Goal: Check status: Check status

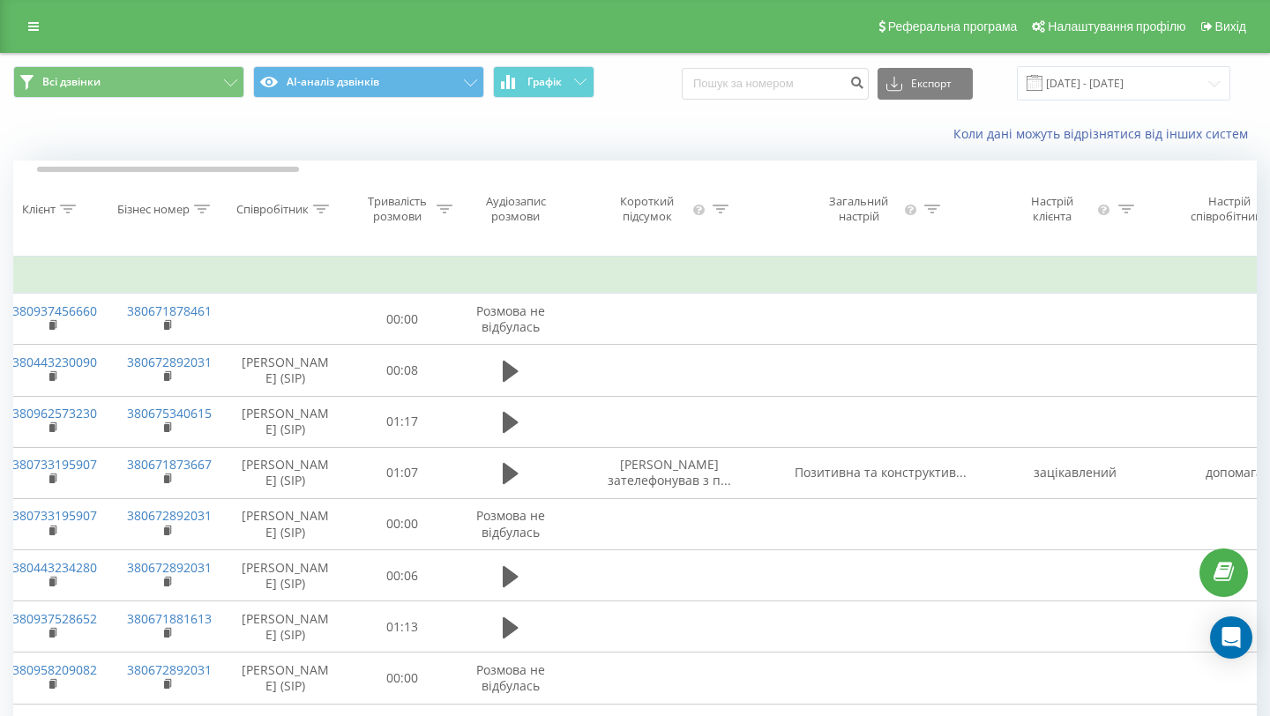
scroll to position [0, 239]
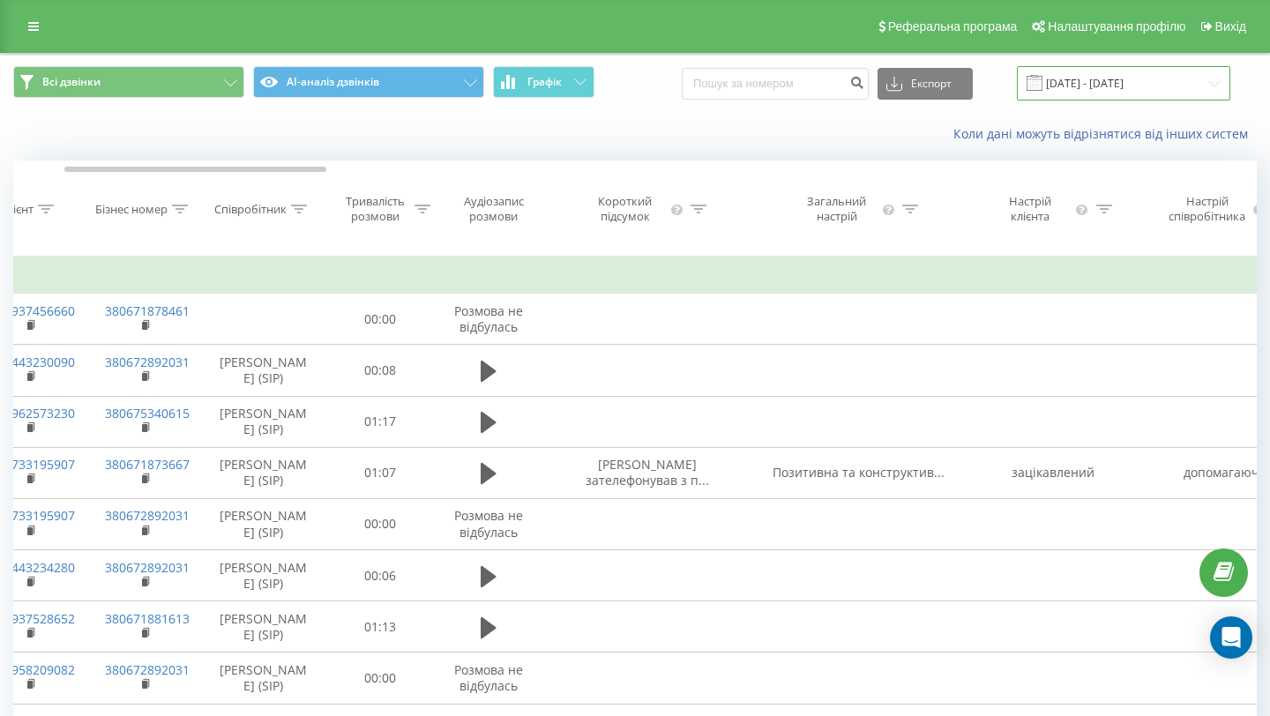
click at [1067, 99] on input "[DATE] - [DATE]" at bounding box center [1123, 83] width 213 height 34
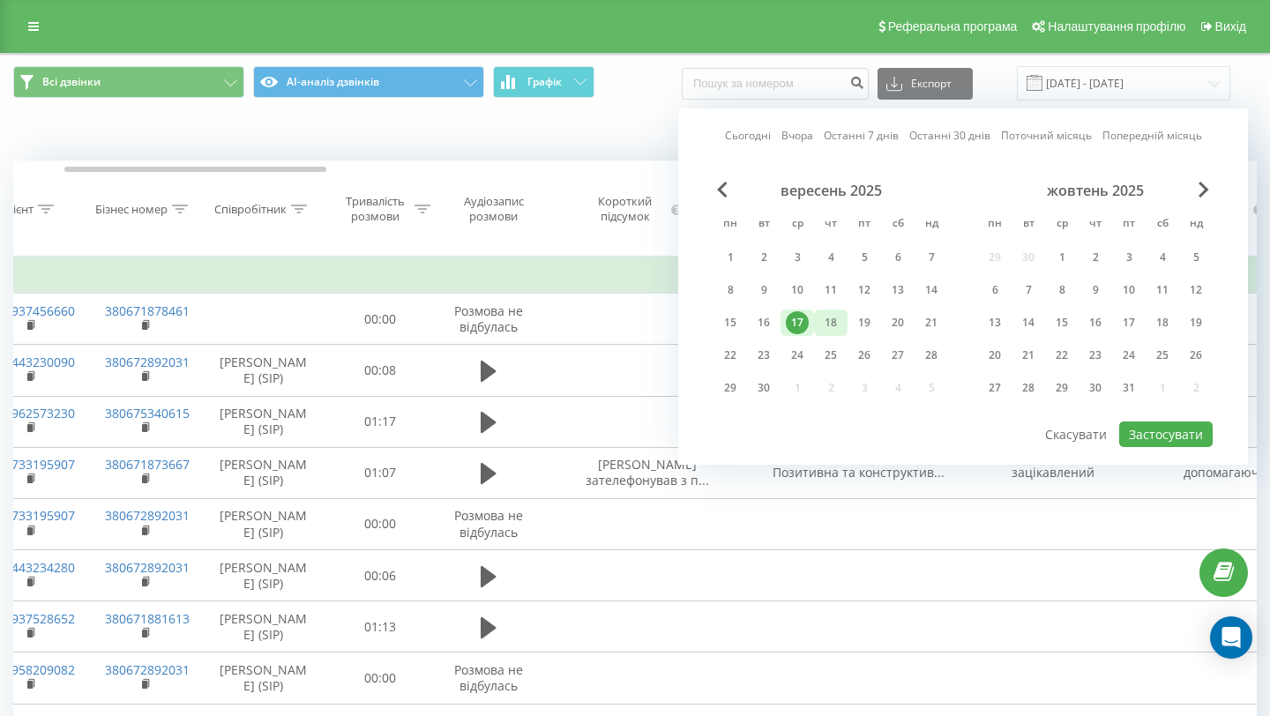
click at [824, 319] on div "18" at bounding box center [830, 322] width 23 height 23
click at [1176, 439] on button "Застосувати" at bounding box center [1165, 435] width 93 height 26
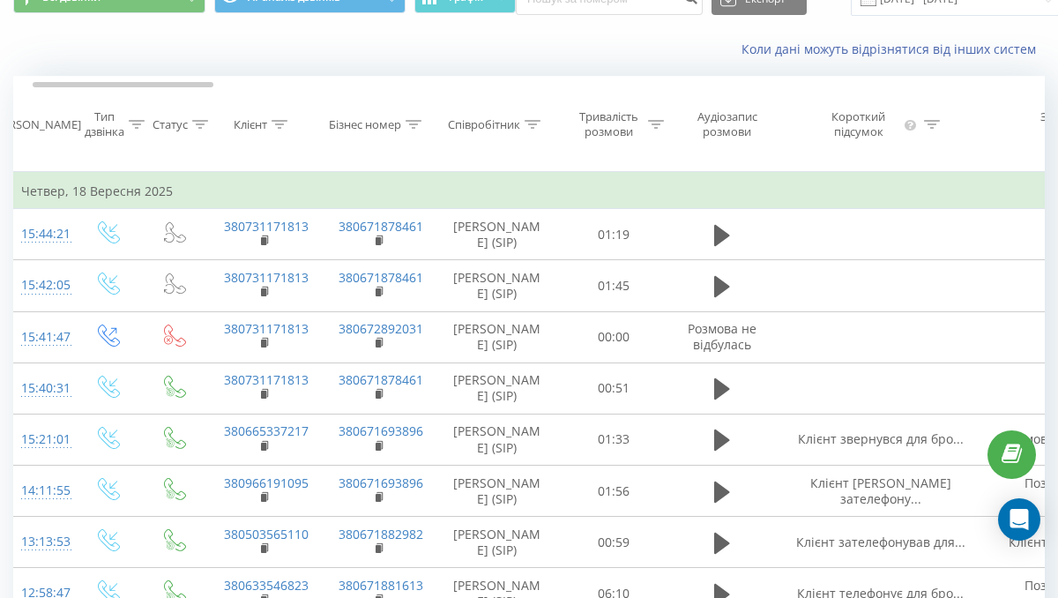
scroll to position [0, 26]
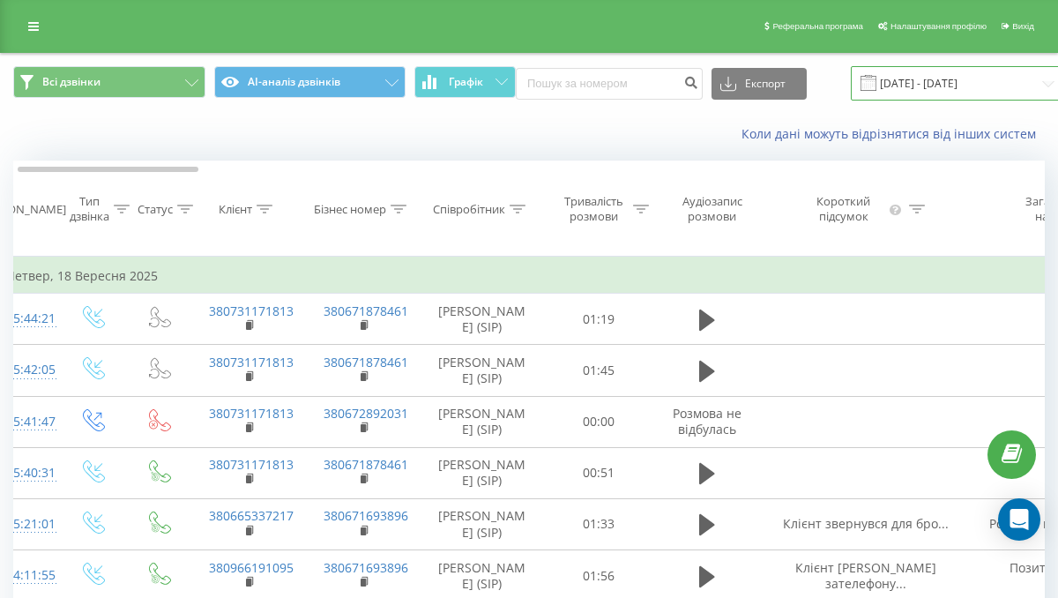
click at [907, 85] on input "[DATE] - [DATE]" at bounding box center [957, 83] width 213 height 34
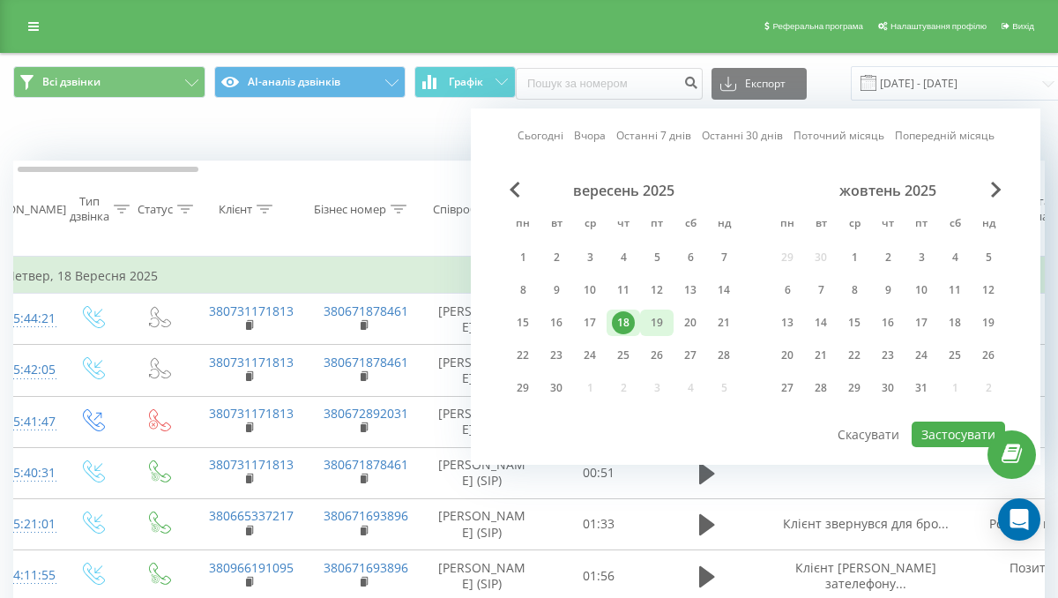
click at [656, 326] on div "19" at bounding box center [657, 322] width 23 height 23
click at [957, 433] on button "Застосувати" at bounding box center [958, 435] width 93 height 26
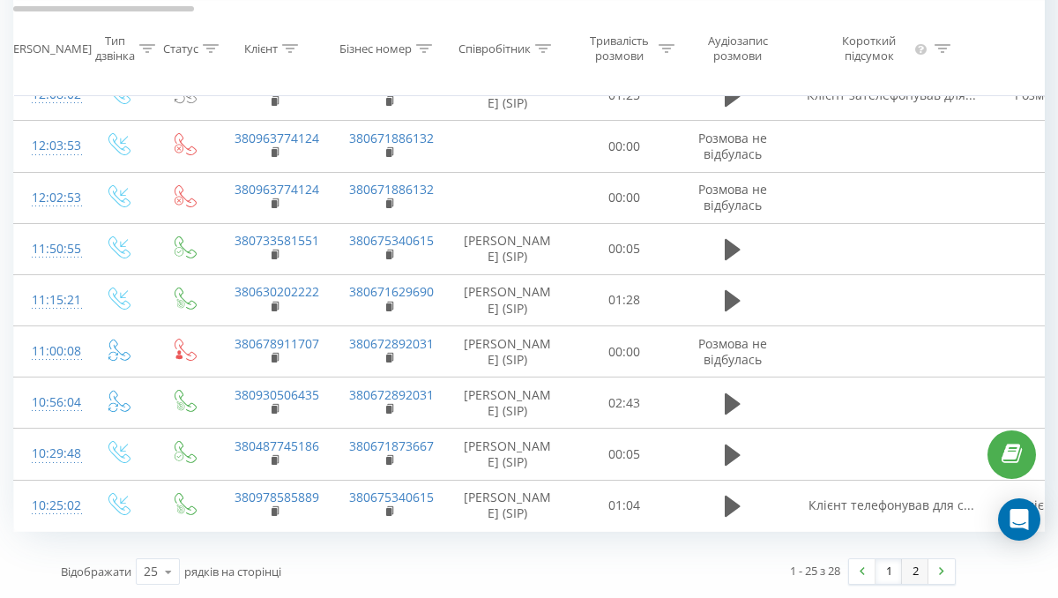
click at [922, 569] on link "2" at bounding box center [915, 571] width 26 height 25
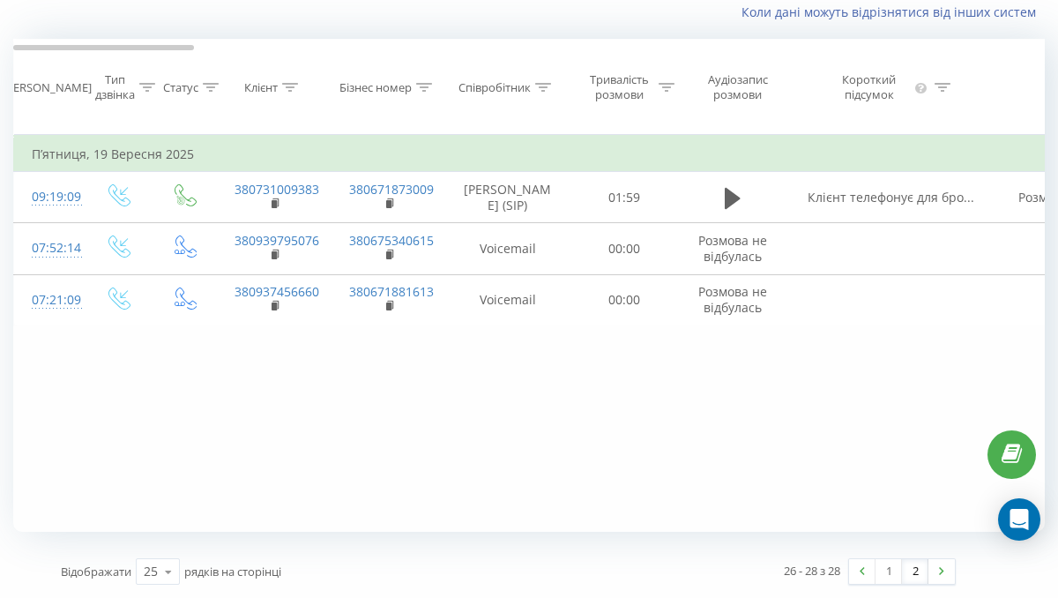
scroll to position [0, 4]
click at [880, 566] on link "1" at bounding box center [889, 571] width 26 height 25
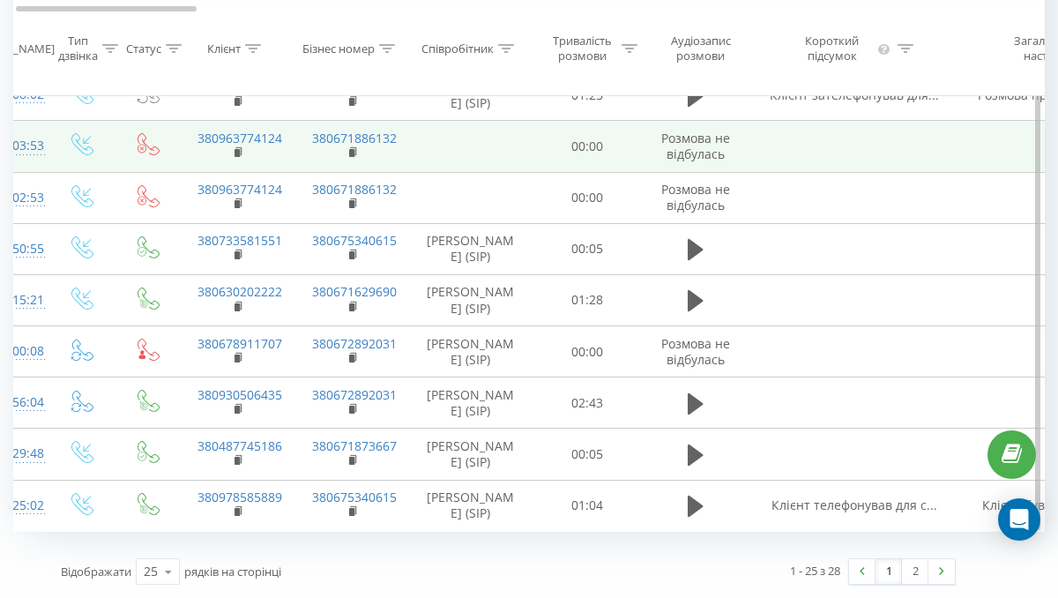
scroll to position [1010, 0]
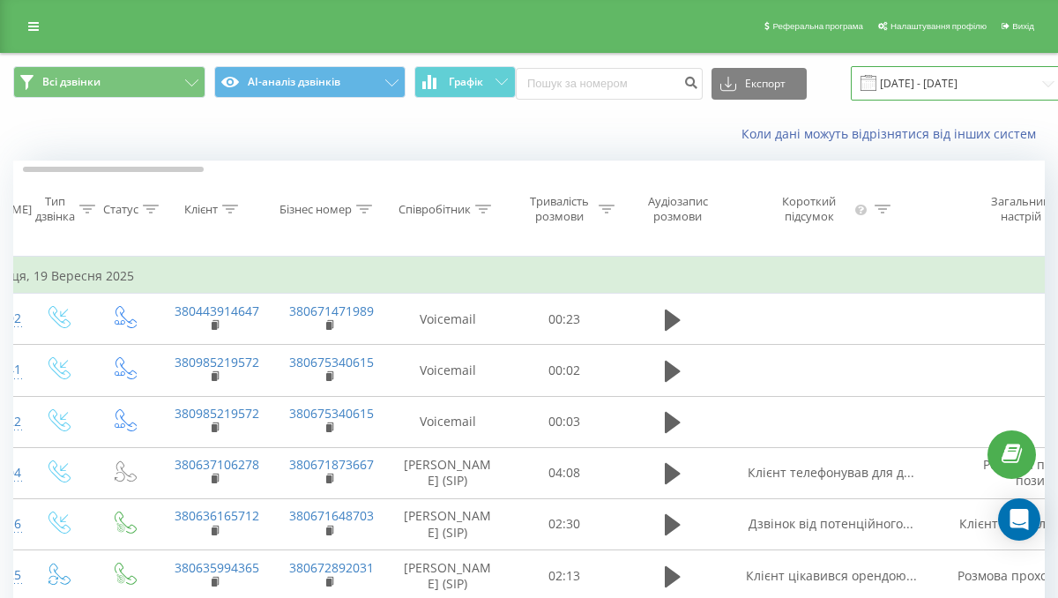
click at [906, 79] on input "[DATE] - [DATE]" at bounding box center [957, 83] width 213 height 34
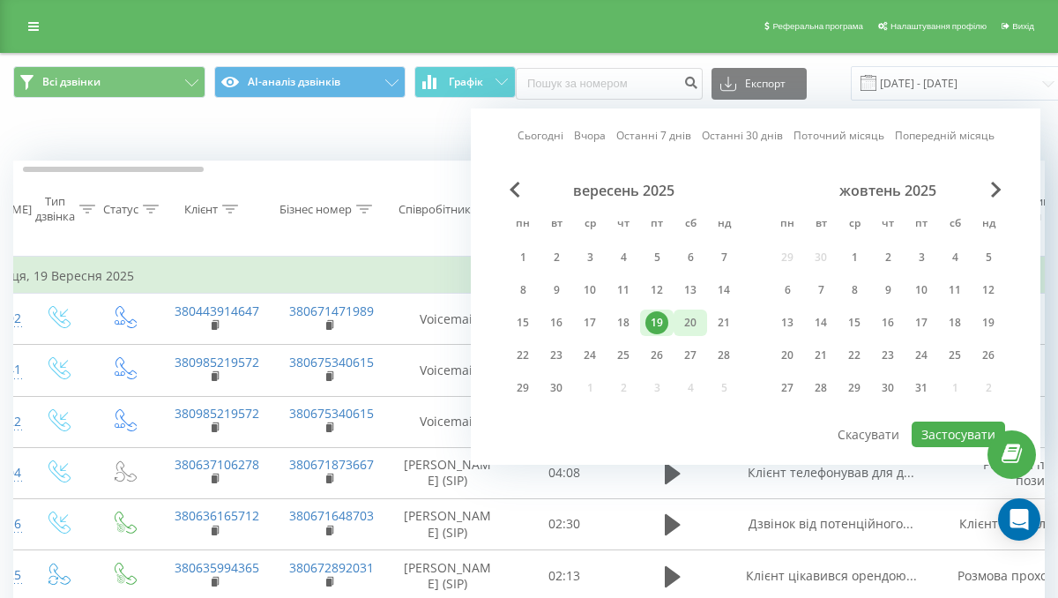
click at [685, 318] on div "20" at bounding box center [690, 322] width 23 height 23
click at [981, 432] on button "Застосувати" at bounding box center [958, 435] width 93 height 26
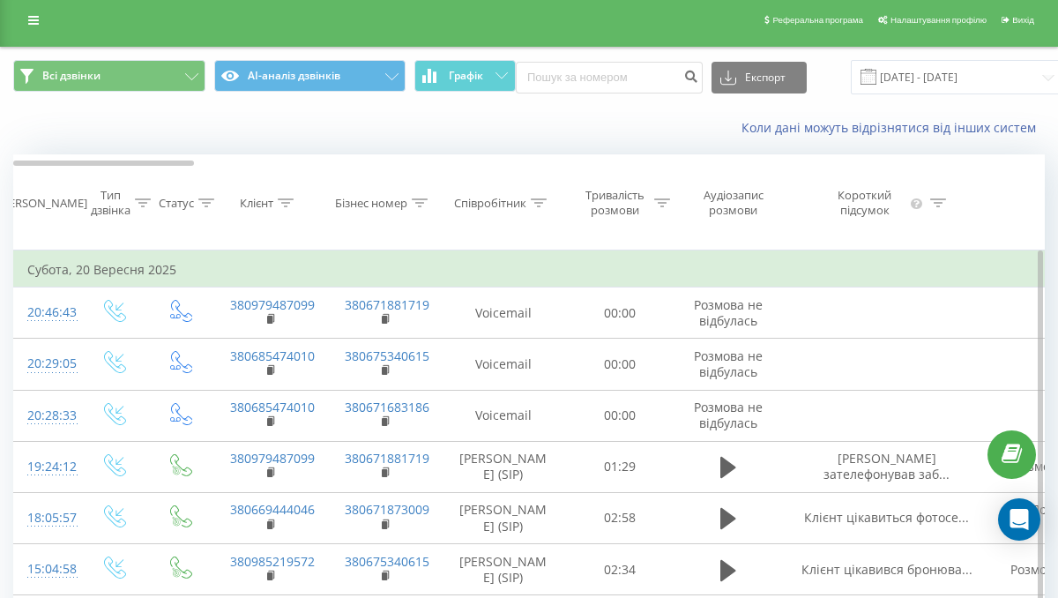
scroll to position [0, 17]
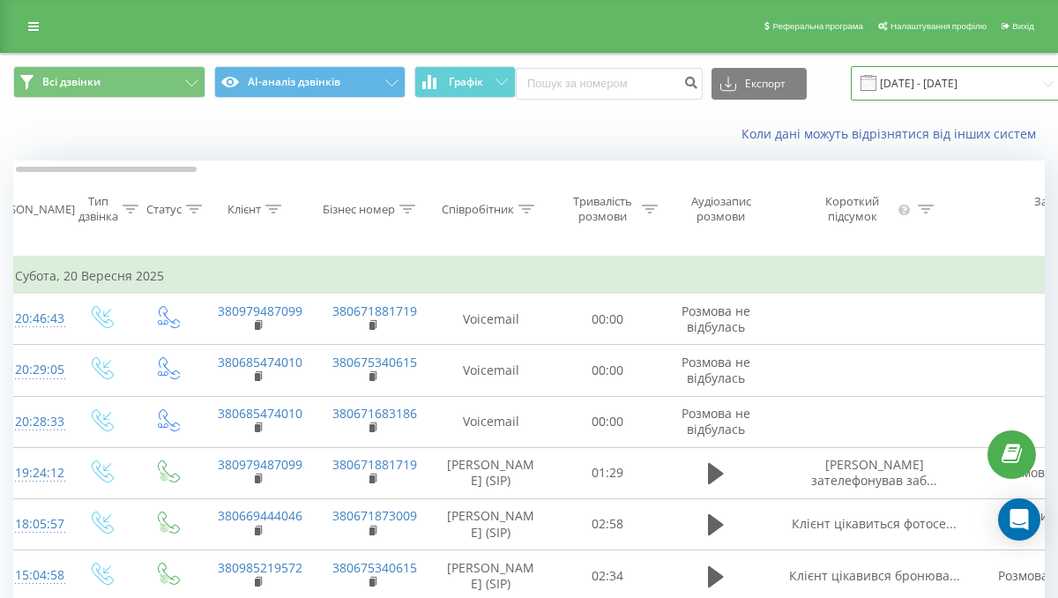
click at [862, 93] on input "[DATE] - [DATE]" at bounding box center [957, 83] width 213 height 34
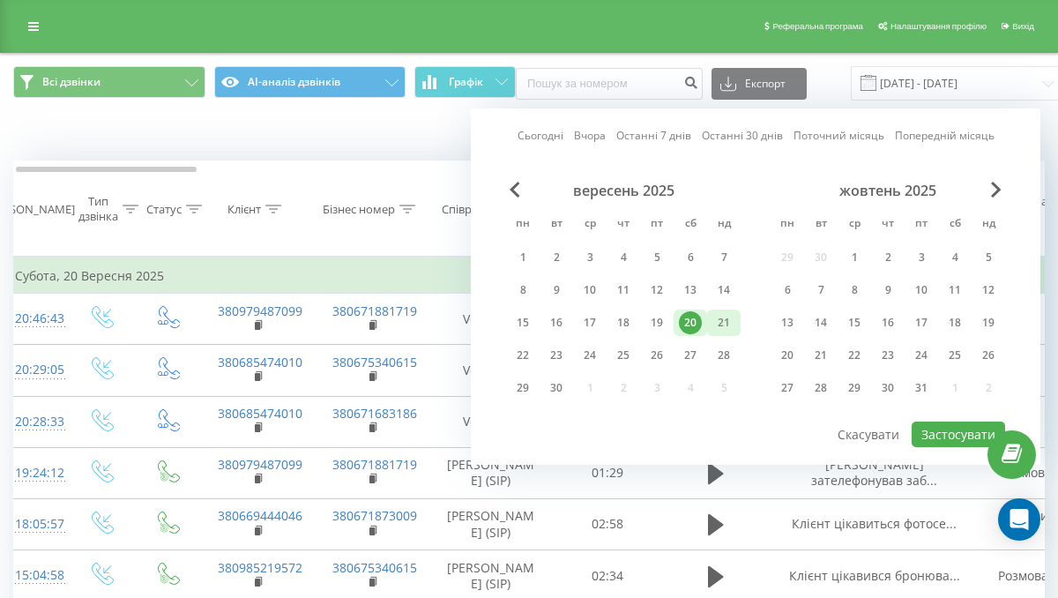
click at [723, 332] on div "21" at bounding box center [724, 322] width 23 height 23
click at [931, 430] on button "Застосувати" at bounding box center [958, 435] width 93 height 26
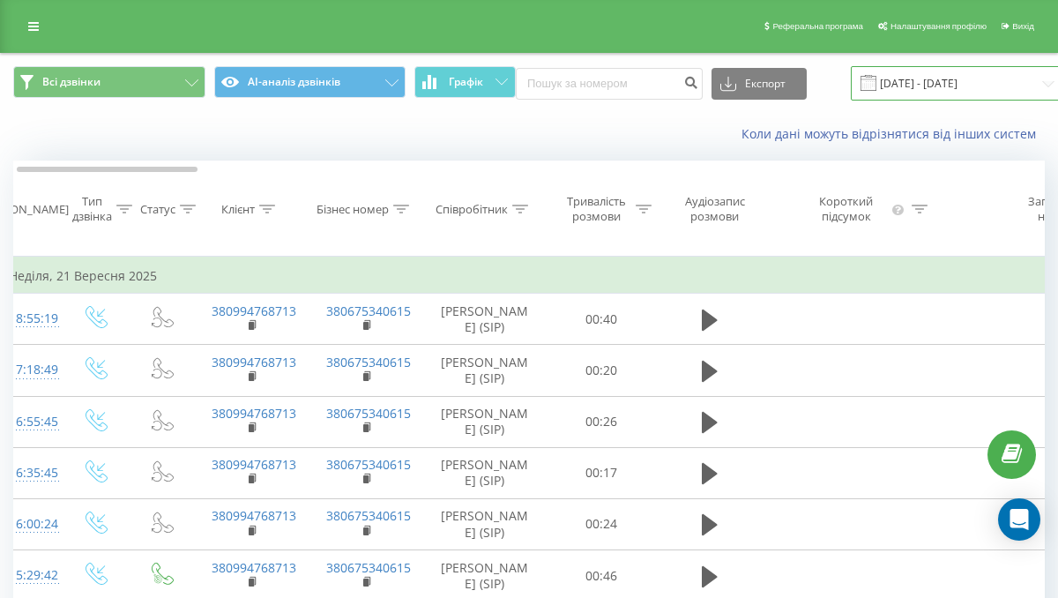
click at [911, 84] on input "[DATE] - [DATE]" at bounding box center [957, 83] width 213 height 34
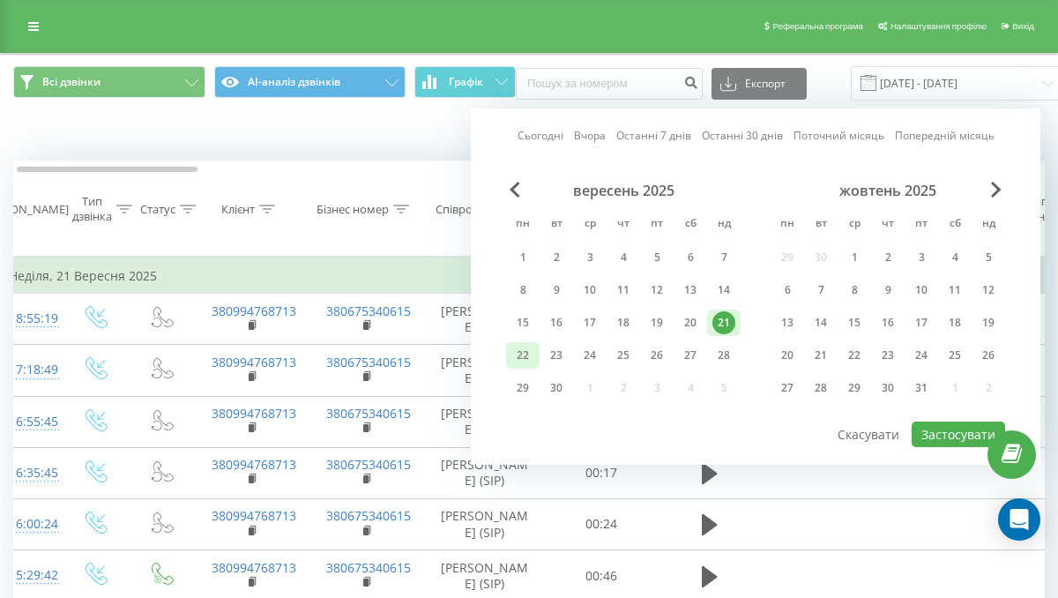
click at [527, 351] on div "22" at bounding box center [522, 355] width 23 height 23
click at [928, 426] on button "Застосувати" at bounding box center [958, 435] width 93 height 26
type input "[DATE] - [DATE]"
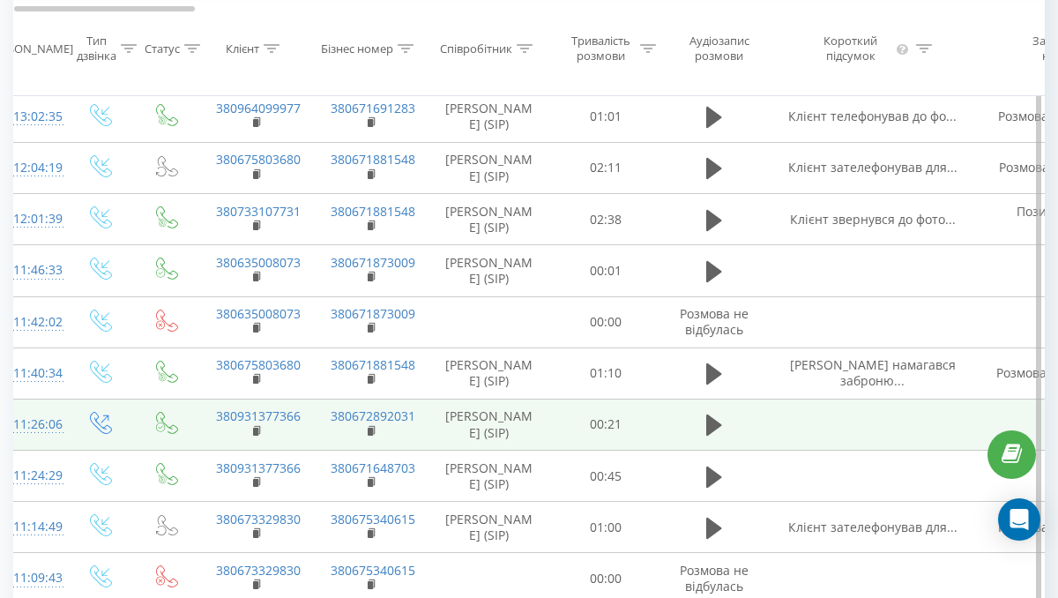
scroll to position [912, 0]
